Goal: Navigation & Orientation: Find specific page/section

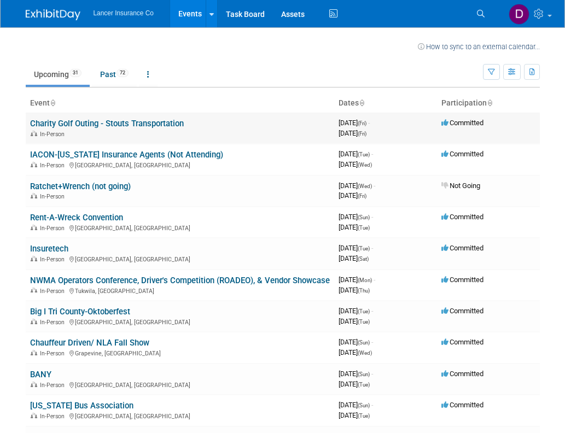
click at [177, 127] on link "Charity Golf Outing - Stouts Transportation" at bounding box center [107, 124] width 154 height 10
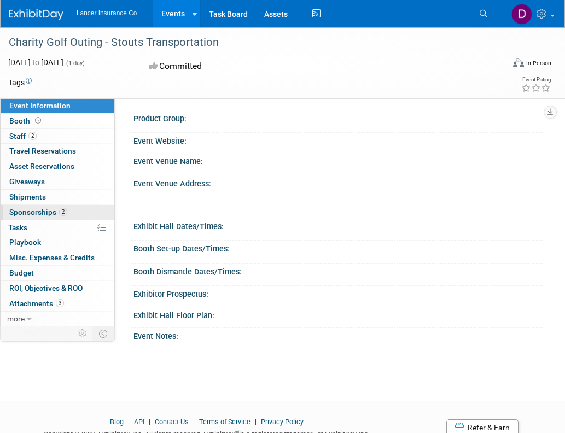
click at [43, 211] on span "Sponsorships 2" at bounding box center [38, 212] width 58 height 9
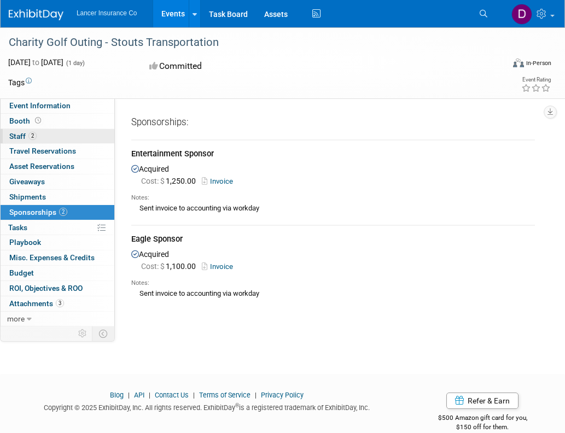
click at [20, 132] on span "Staff 2" at bounding box center [22, 136] width 27 height 9
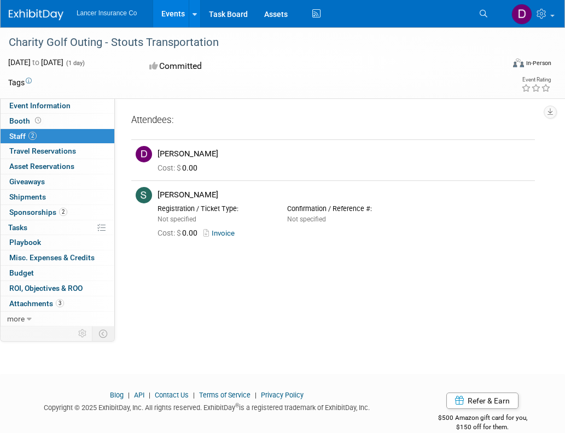
click at [34, 16] on img at bounding box center [36, 14] width 55 height 11
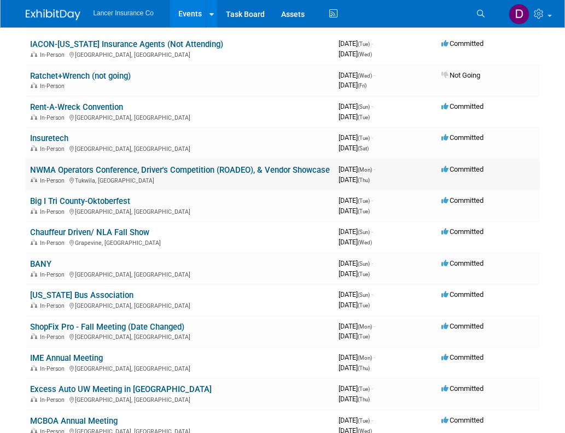
scroll to position [109, 0]
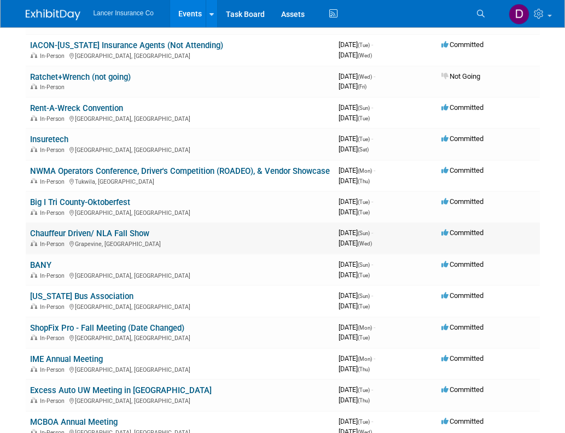
click at [95, 239] on link "Chauffeur Driven/ NLA Fall Show" at bounding box center [89, 234] width 119 height 10
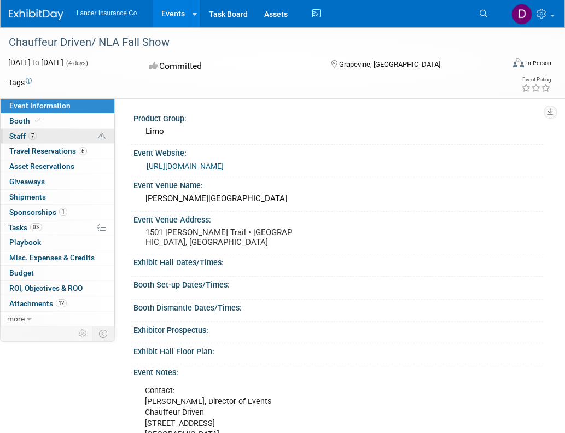
click at [16, 135] on span "Staff 7" at bounding box center [22, 136] width 27 height 9
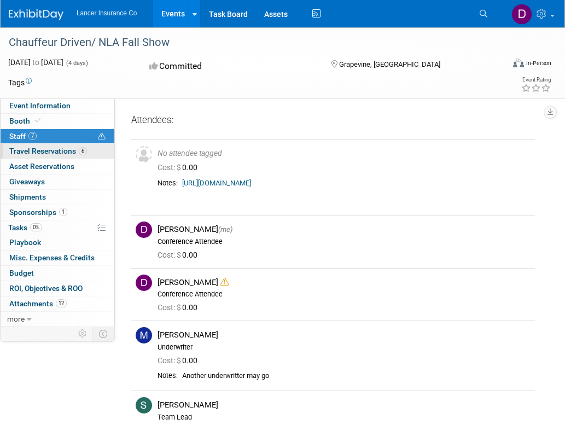
click at [39, 153] on span "Travel Reservations 6" at bounding box center [48, 151] width 78 height 9
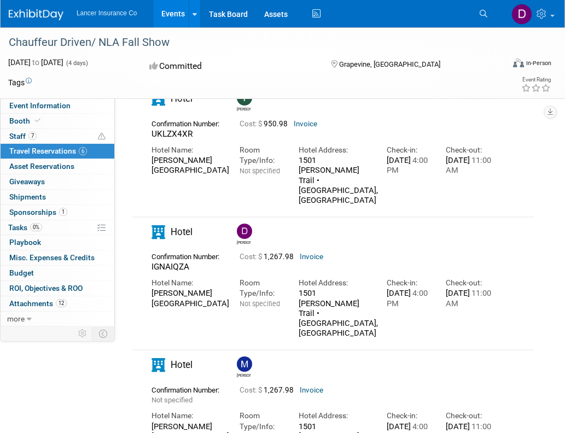
scroll to position [493, 0]
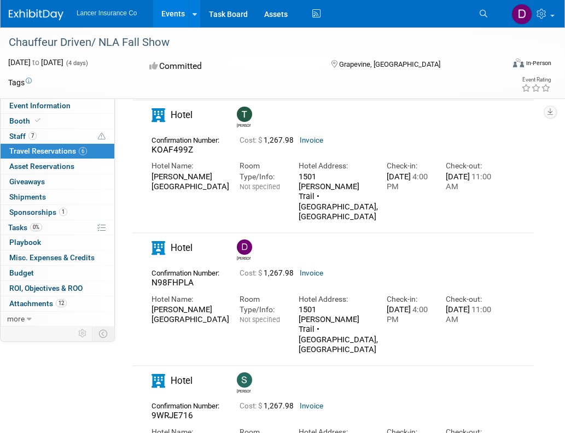
scroll to position [0, 0]
